Goal: Find contact information: Find contact information

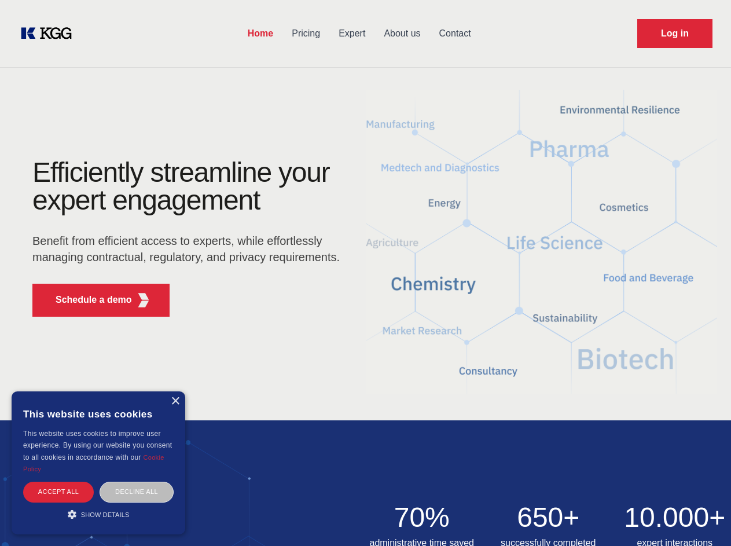
click at [365, 273] on div "Efficiently streamline your expert engagement Benefit from efficient access to …" at bounding box center [190, 242] width 352 height 167
click at [87, 300] on p "Schedule a demo" at bounding box center [94, 300] width 76 height 14
click at [175, 401] on div "×" at bounding box center [175, 401] width 9 height 9
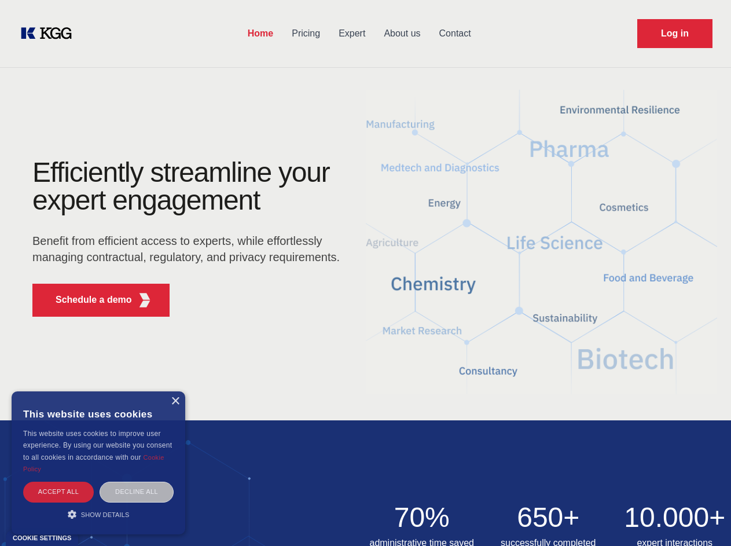
click at [58, 492] on div "Accept all" at bounding box center [58, 492] width 71 height 20
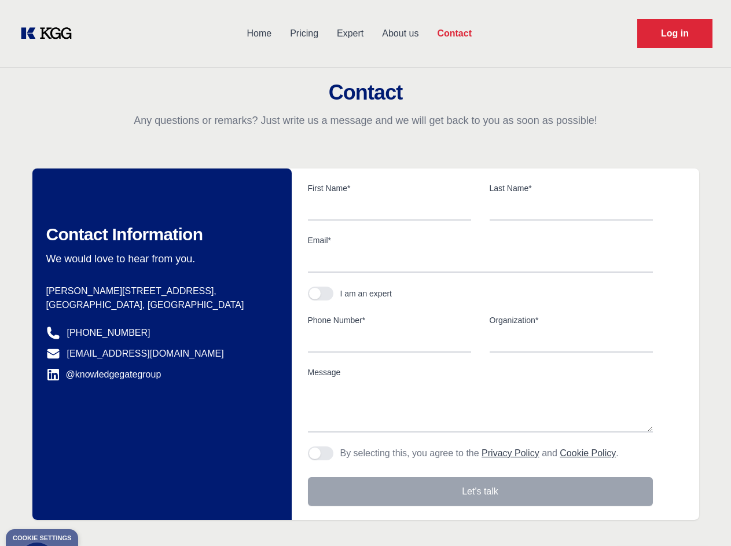
click at [98, 514] on div "Contact Information We would love to hear from you. Postal address [PERSON_NAME…" at bounding box center [161, 345] width 259 height 352
